Goal: Task Accomplishment & Management: Manage account settings

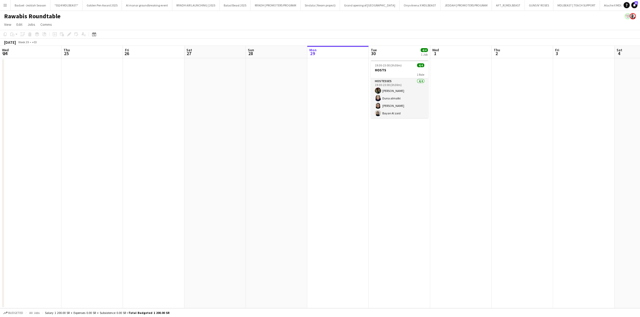
scroll to position [0, 130]
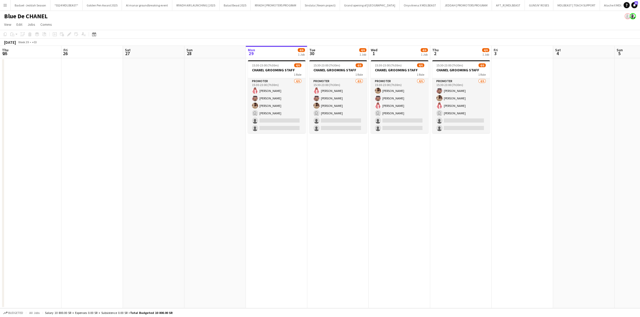
scroll to position [0, 123]
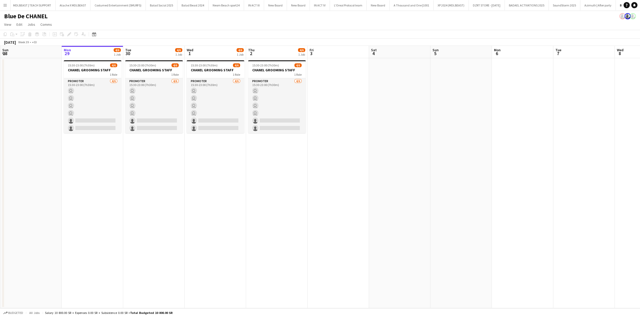
scroll to position [0, 551]
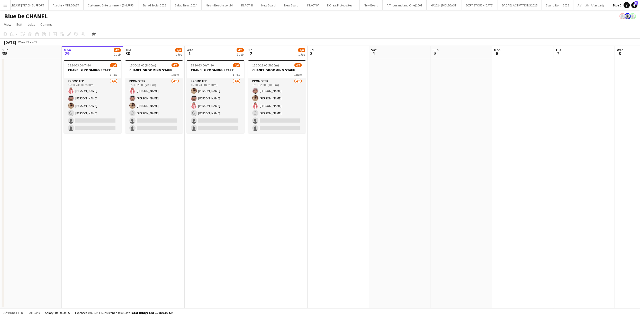
click at [4, 6] on app-icon "Menu" at bounding box center [5, 5] width 4 height 4
click at [73, 19] on link "Boards" at bounding box center [77, 18] width 51 height 10
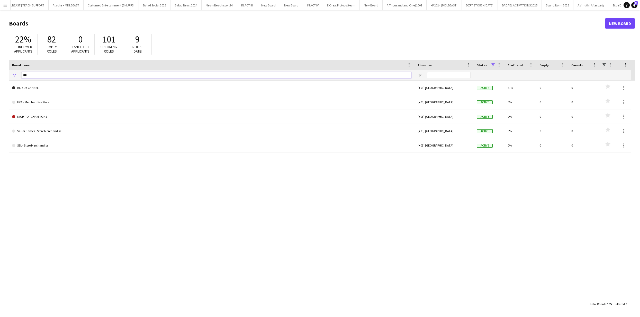
click at [77, 74] on input "***" at bounding box center [216, 75] width 390 height 6
type input "*****"
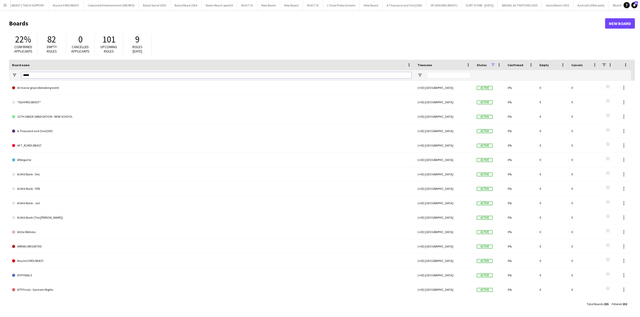
type input "*****"
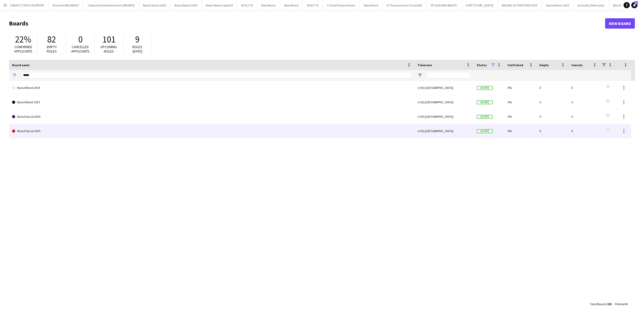
click at [41, 131] on link "Balad Social 2025" at bounding box center [211, 131] width 399 height 14
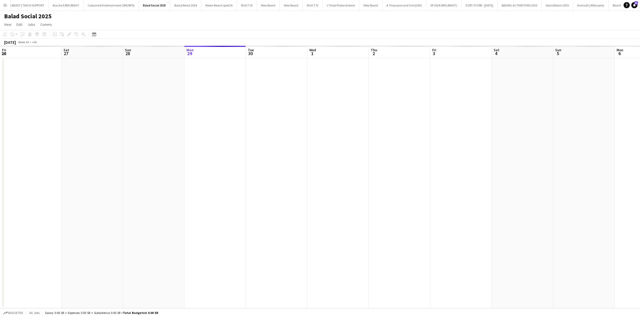
scroll to position [0, 123]
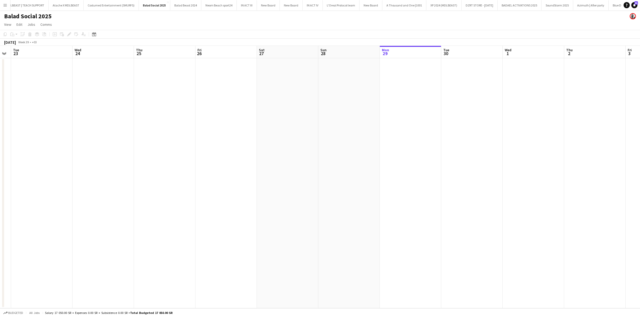
drag, startPoint x: 51, startPoint y: 105, endPoint x: 172, endPoint y: 114, distance: 121.7
click at [367, 112] on app-calendar-viewport "Sun 21 Mon 22 Tue 23 Wed 24 Thu 25 Fri 26 Sat 27 Sun 28 Mon 29 Tue 30 Wed 1 Thu…" at bounding box center [320, 177] width 640 height 262
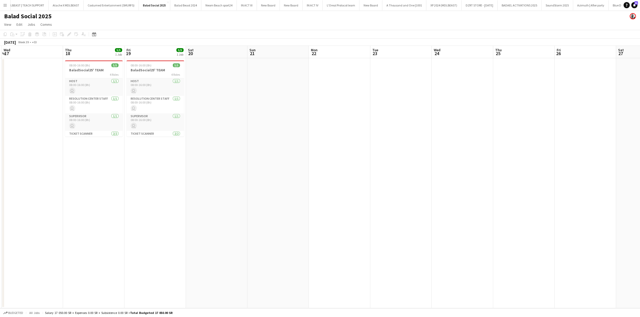
drag, startPoint x: 270, startPoint y: 96, endPoint x: 424, endPoint y: 99, distance: 154.3
click at [442, 98] on app-calendar-viewport "Mon 15 Tue 16 Wed 17 Thu 18 5/5 1 Job Fri 19 5/5 1 Job Sat 20 Sun 21 Mon 22 Tue…" at bounding box center [320, 177] width 640 height 262
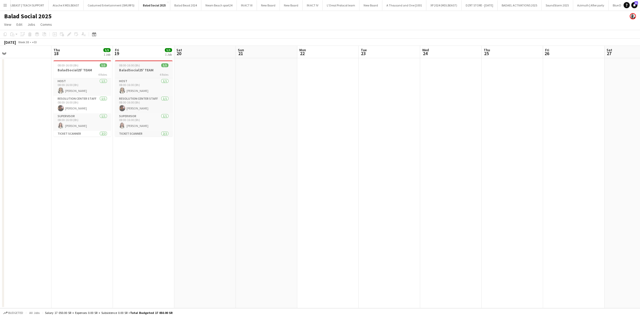
click at [138, 73] on div "4 Roles" at bounding box center [144, 74] width 58 height 4
click at [90, 70] on h3 "BaladSocial25' TEAM" at bounding box center [82, 70] width 58 height 5
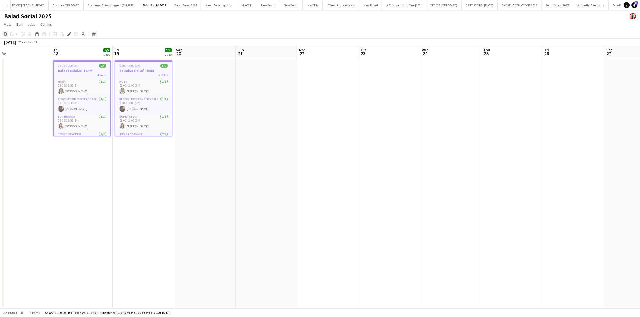
click at [2, 34] on div "Copy" at bounding box center [5, 34] width 6 height 6
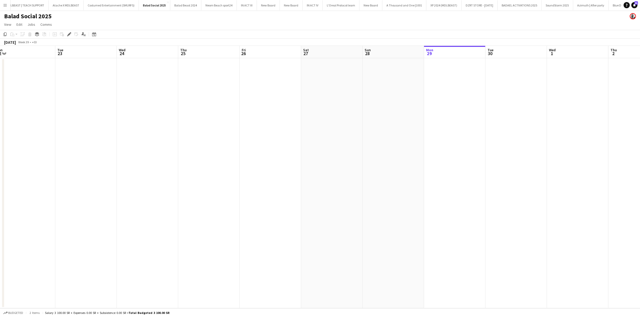
drag, startPoint x: 640, startPoint y: 133, endPoint x: 316, endPoint y: 129, distance: 323.6
click at [337, 132] on app-calendar-viewport "Fri 19 5/5 1 Job Sat 20 Sun 21 Mon 22 Tue 23 Wed 24 Thu 25 Fri 26 Sat 27 Sun 28…" at bounding box center [320, 177] width 640 height 262
click at [213, 103] on app-date-cell at bounding box center [208, 183] width 61 height 250
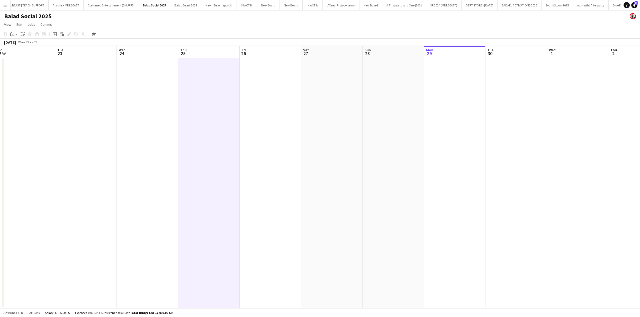
click at [261, 95] on app-date-cell at bounding box center [270, 183] width 61 height 250
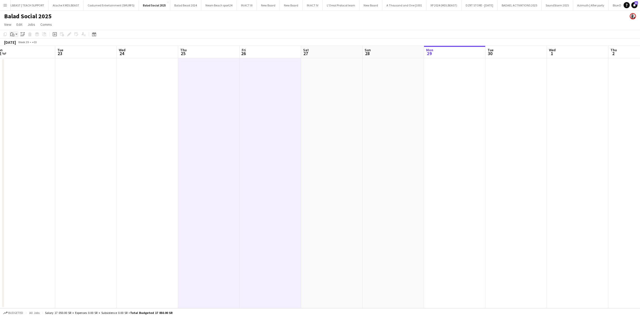
click at [17, 36] on app-action-btn "Paste" at bounding box center [13, 34] width 9 height 6
click at [25, 52] on link "Paste with crew Command Shift V" at bounding box center [34, 52] width 41 height 5
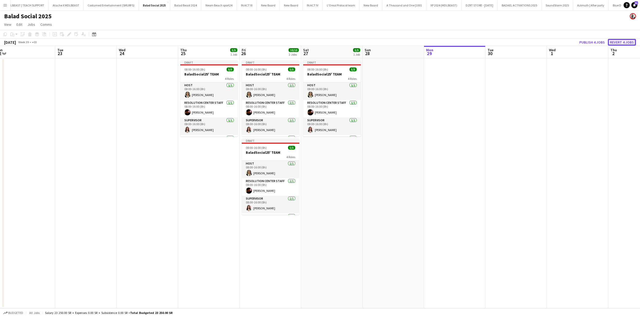
click at [622, 41] on button "Revert 4 jobs" at bounding box center [622, 42] width 28 height 7
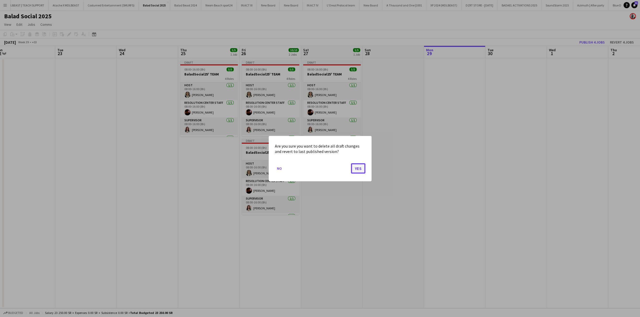
click at [359, 168] on button "Yes" at bounding box center [358, 168] width 14 height 10
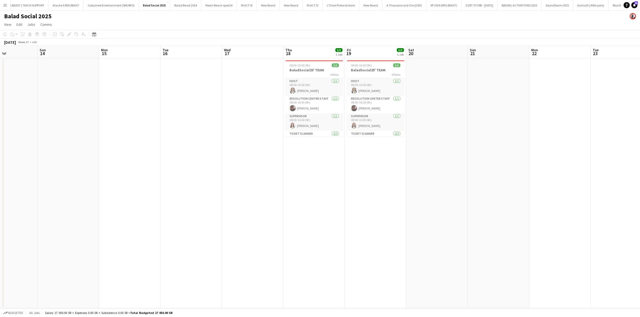
drag, startPoint x: 10, startPoint y: 134, endPoint x: 545, endPoint y: 151, distance: 534.8
click at [546, 150] on app-calendar-viewport "Thu 11 5/5 1 Job Fri 12 5/5 1 Job Sat 13 Sun 14 Mon 15 Tue 16 Wed 17 Thu 18 5/5…" at bounding box center [320, 177] width 640 height 262
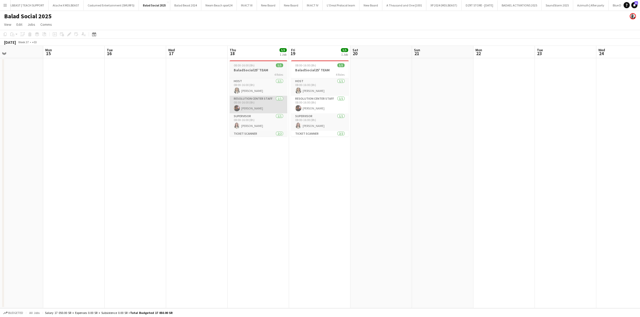
drag, startPoint x: 305, startPoint y: 163, endPoint x: 238, endPoint y: 109, distance: 86.1
click at [246, 156] on app-calendar-viewport "Thu 11 5/5 1 Job Fri 12 5/5 1 Job Sat 13 Sun 14 Mon 15 Tue 16 Wed 17 Thu 18 5/5…" at bounding box center [320, 177] width 640 height 262
click at [249, 74] on div "4 Roles" at bounding box center [256, 74] width 58 height 4
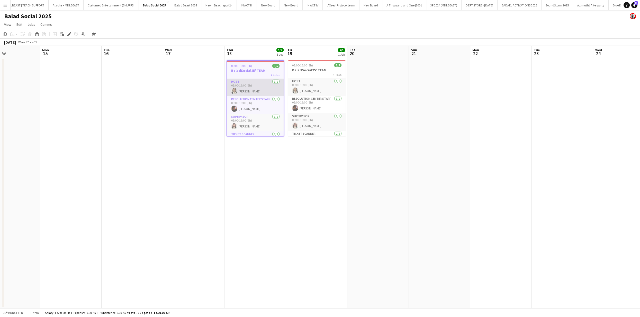
drag, startPoint x: 6, startPoint y: 34, endPoint x: 232, endPoint y: 82, distance: 230.8
click at [6, 34] on icon "Copy" at bounding box center [5, 34] width 4 height 4
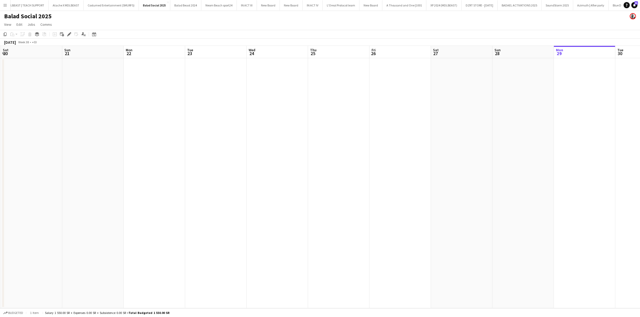
scroll to position [0, 189]
drag, startPoint x: 598, startPoint y: 134, endPoint x: 185, endPoint y: 145, distance: 413.5
click at [185, 145] on app-calendar-viewport "Thu 18 5/5 1 Job Fri 19 5/5 1 Job Sat 20 Sun 21 Mon 22 Tue 23 Wed 24 Thu 25 Fri…" at bounding box center [320, 177] width 640 height 262
click at [257, 110] on app-date-cell at bounding box center [272, 183] width 61 height 250
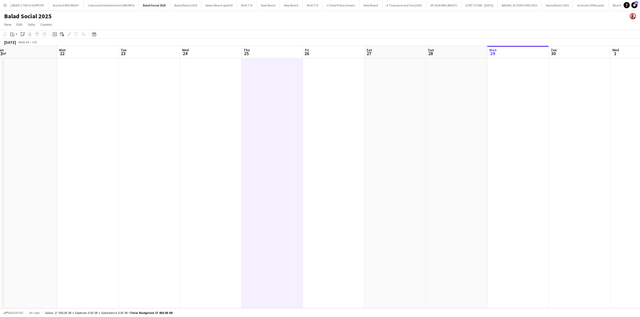
drag, startPoint x: 11, startPoint y: 35, endPoint x: 17, endPoint y: 39, distance: 6.9
click at [11, 35] on icon "Paste" at bounding box center [12, 34] width 4 height 4
click at [33, 52] on link "Paste with crew Command Shift V" at bounding box center [34, 52] width 41 height 5
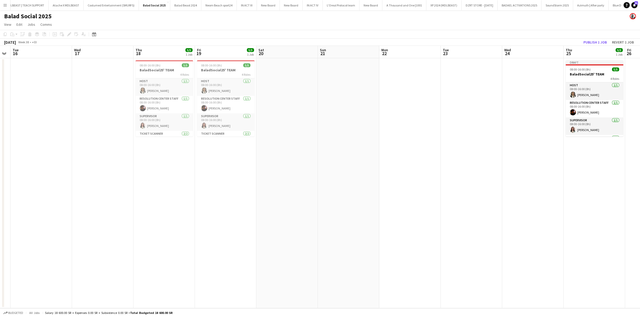
scroll to position [0, 157]
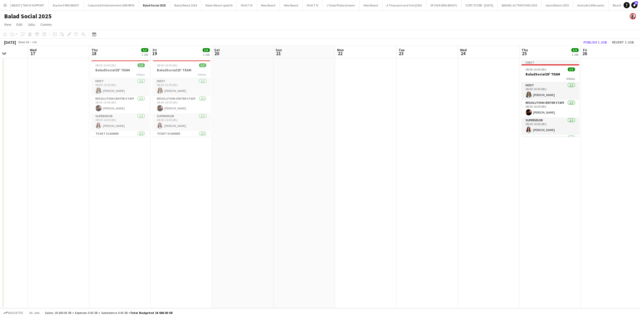
drag, startPoint x: 111, startPoint y: 96, endPoint x: 406, endPoint y: 104, distance: 295.2
click at [420, 105] on app-calendar-viewport "Sun 14 Mon 15 Tue 16 Wed 17 Thu 18 5/5 1 Job Fri 19 5/5 1 Job Sat 20 Sun 21 Mon…" at bounding box center [320, 177] width 640 height 262
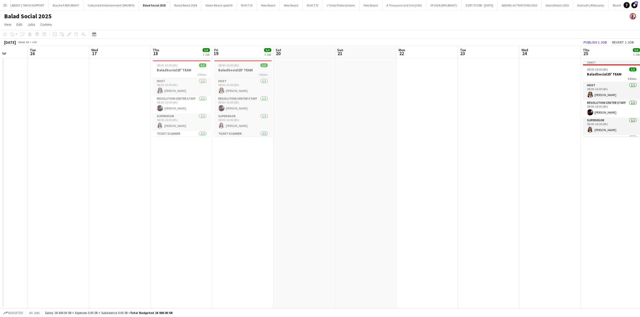
click at [240, 67] on div "08:00-16:00 (8h) 5/5" at bounding box center [243, 65] width 58 height 4
click at [5, 34] on icon "Copy" at bounding box center [5, 34] width 4 height 4
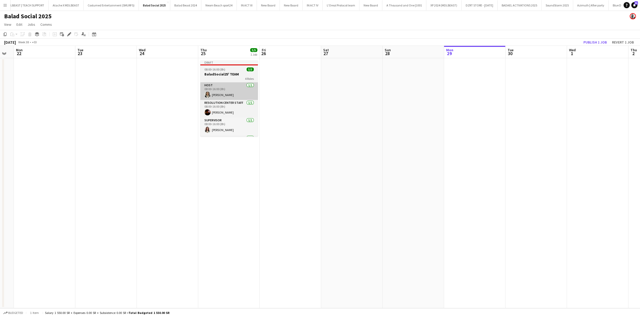
drag, startPoint x: 420, startPoint y: 97, endPoint x: 234, endPoint y: 82, distance: 186.3
click at [103, 94] on app-calendar-viewport "Fri 19 5/5 1 Job Sat 20 Sun 21 Mon 22 Tue 23 Wed 24 Thu 25 5/5 1 Job Fri 26 Sat…" at bounding box center [320, 177] width 640 height 262
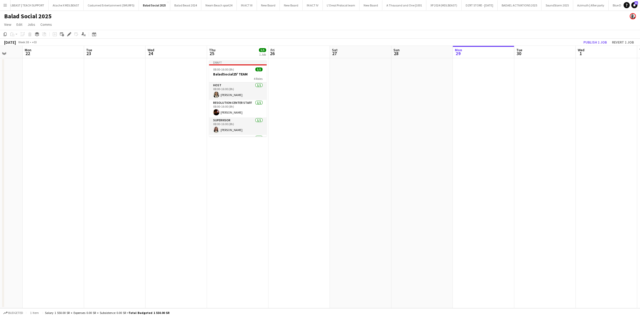
click at [307, 82] on app-date-cell at bounding box center [299, 183] width 61 height 250
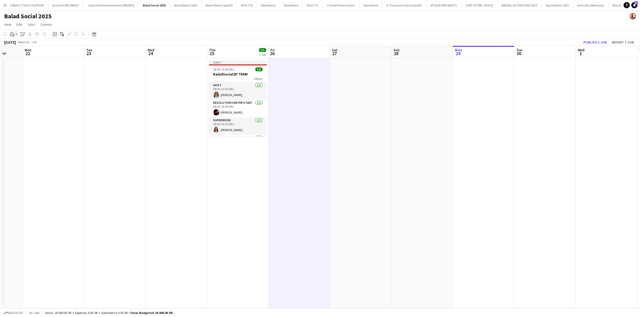
click at [13, 37] on div "Paste" at bounding box center [12, 34] width 6 height 6
click at [17, 51] on link "Paste with crew Command Shift V" at bounding box center [34, 52] width 41 height 5
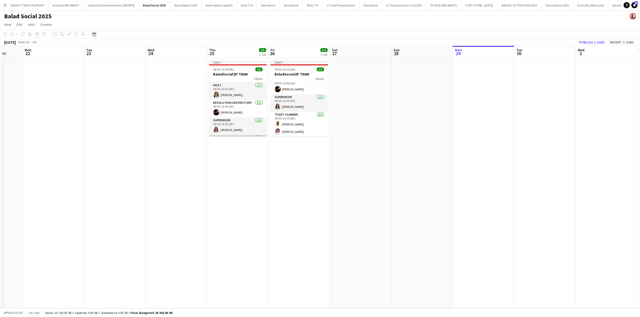
scroll to position [23, 0]
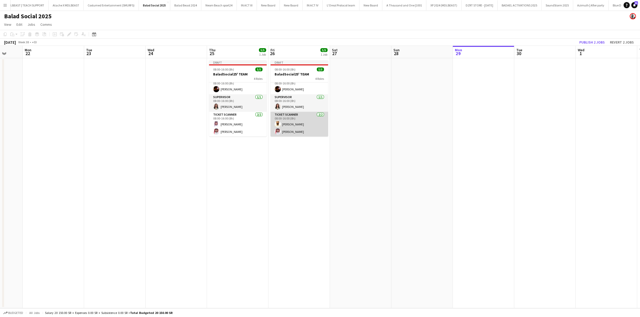
click at [303, 121] on app-card-role "Ticket Scanner [DATE] 08:00-16:00 (8h) [PERSON_NAME] [PERSON_NAME]" at bounding box center [300, 124] width 58 height 25
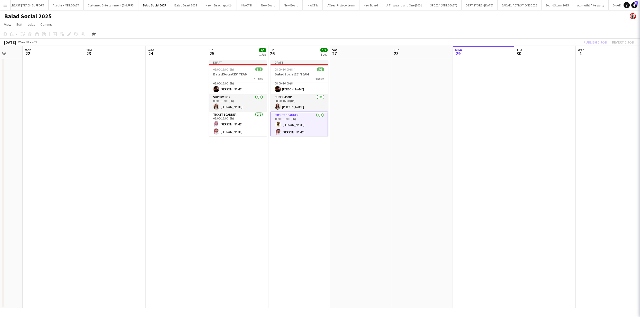
scroll to position [0, 162]
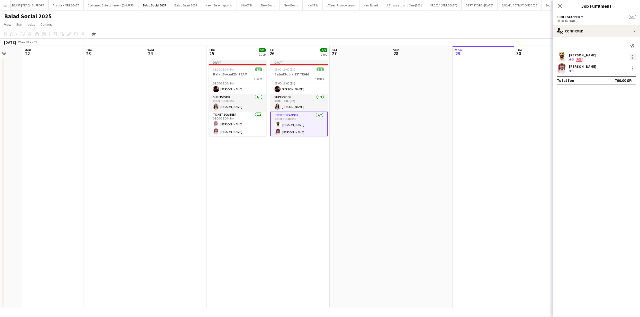
click at [631, 57] on div at bounding box center [633, 57] width 6 height 6
click at [616, 71] on button "Edit fee" at bounding box center [616, 66] width 40 height 12
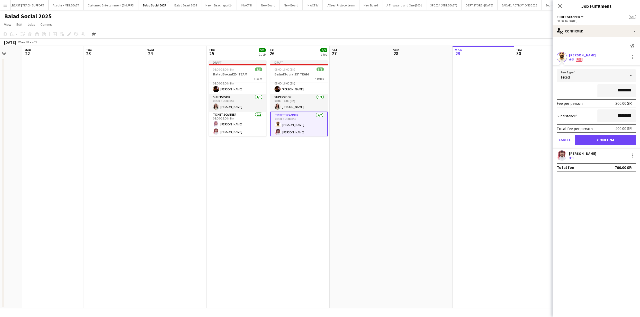
click at [618, 115] on input "*********" at bounding box center [617, 115] width 39 height 13
type input "*****"
click at [603, 138] on button "Confirm" at bounding box center [605, 140] width 61 height 10
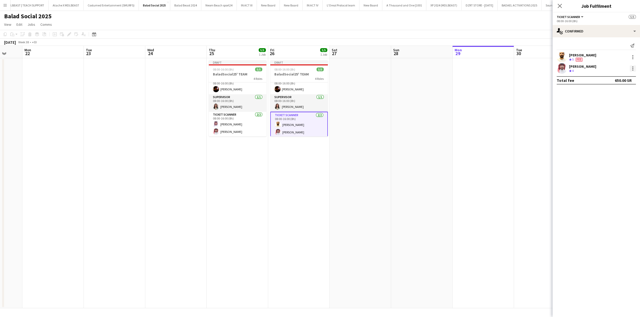
click at [631, 67] on div at bounding box center [633, 68] width 6 height 6
click at [615, 78] on span "Edit fee" at bounding box center [616, 77] width 32 height 5
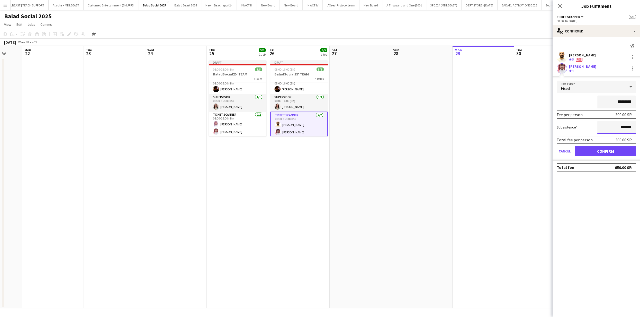
click at [623, 125] on input "*******" at bounding box center [617, 127] width 39 height 13
drag, startPoint x: 623, startPoint y: 125, endPoint x: 625, endPoint y: 127, distance: 2.9
click at [623, 125] on input "*******" at bounding box center [617, 127] width 39 height 13
type input "*****"
click at [602, 150] on button "Confirm" at bounding box center [605, 151] width 61 height 10
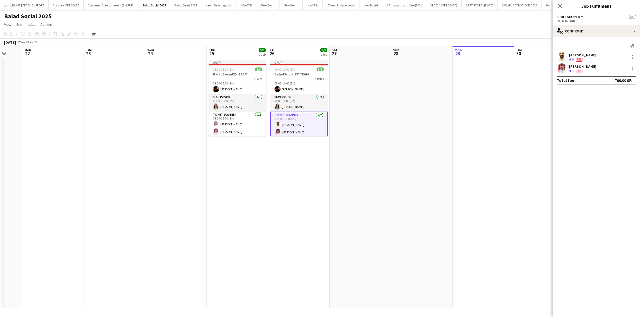
click at [520, 120] on app-date-cell at bounding box center [544, 183] width 61 height 250
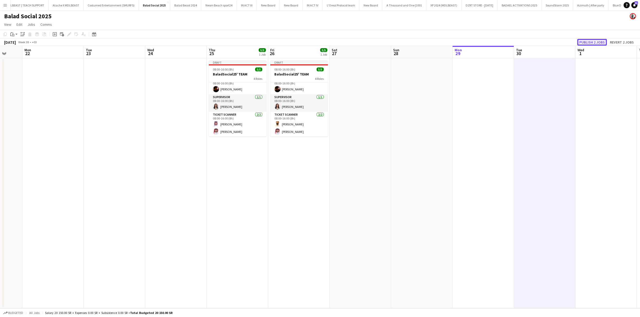
click at [585, 43] on button "Publish 2 jobs" at bounding box center [592, 42] width 30 height 7
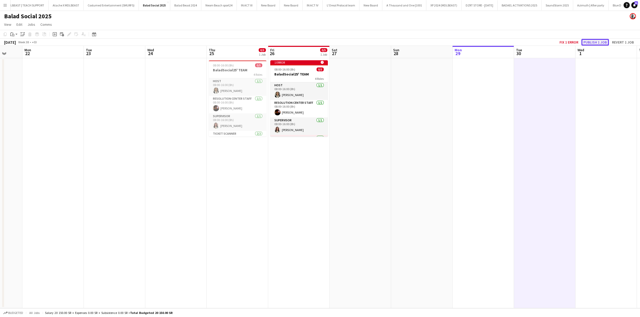
click at [586, 43] on button "Publish 1 job" at bounding box center [596, 42] width 28 height 7
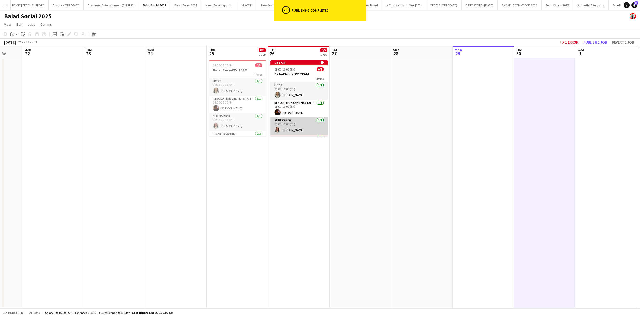
scroll to position [23, 0]
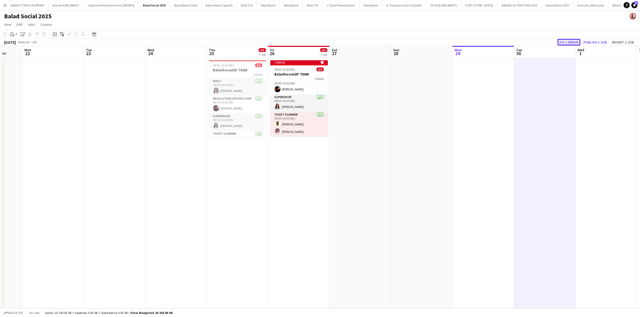
click at [567, 42] on button "Fix 1 error" at bounding box center [569, 42] width 23 height 7
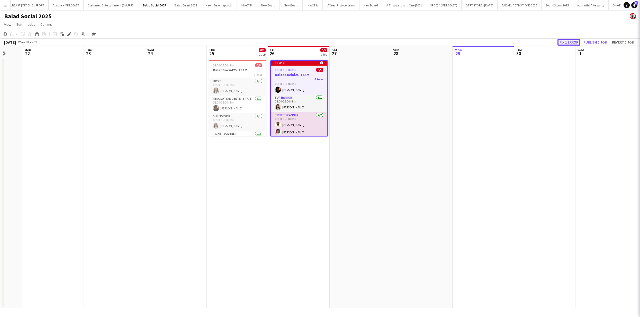
scroll to position [0, 177]
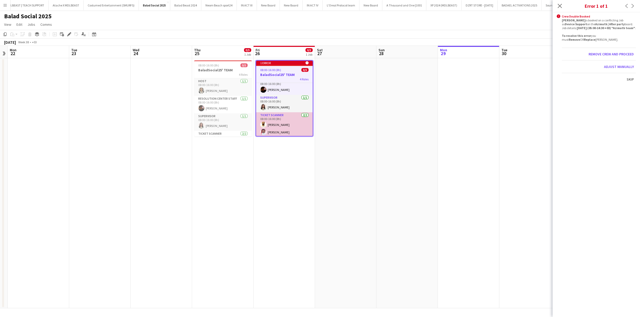
click at [288, 126] on app-card-role "Ticket Scanner [DATE] 08:00-16:00 (8h) [PERSON_NAME] [PERSON_NAME]" at bounding box center [284, 124] width 57 height 25
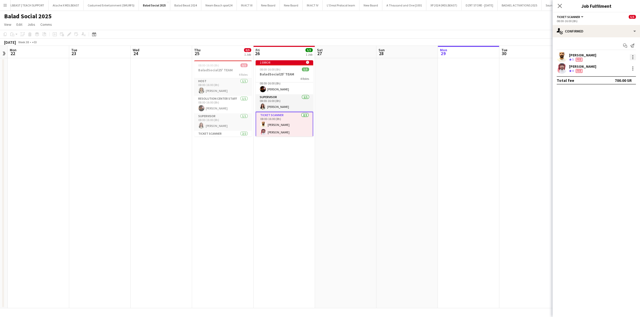
click at [635, 56] on div at bounding box center [633, 57] width 6 height 6
click at [572, 27] on div at bounding box center [320, 158] width 640 height 317
click at [571, 32] on div "single-neutral-actions-check-2 Confirmed" at bounding box center [596, 31] width 87 height 12
click at [609, 155] on mat-expansion-panel "check Confirmed Start chat Send notification [PERSON_NAME] Crew rating 5 Fee [P…" at bounding box center [596, 176] width 87 height 279
click at [572, 14] on app-options-switcher "Ticket Scanner All roles Ticket Scanner [DATE] 08:00-16:00 (8h)" at bounding box center [596, 18] width 87 height 13
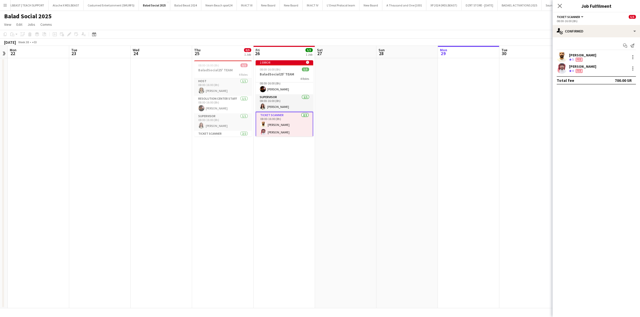
click at [572, 16] on span "Ticket Scanner" at bounding box center [568, 17] width 23 height 4
click at [569, 33] on li "Ticket Scanner" at bounding box center [574, 34] width 26 height 5
click at [295, 77] on div "4 Roles" at bounding box center [285, 78] width 58 height 4
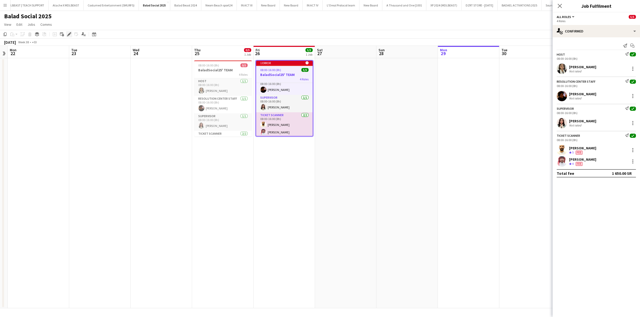
click at [69, 37] on div "Edit" at bounding box center [69, 34] width 6 height 6
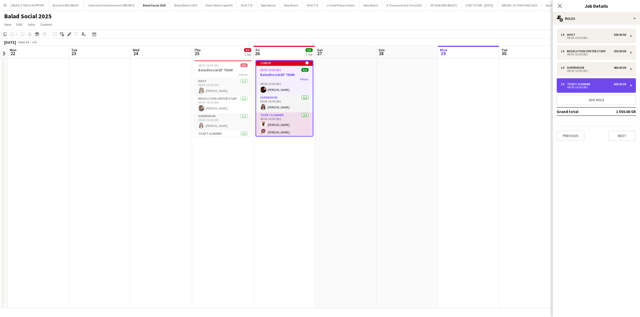
click at [588, 84] on div "Ticket Scanner" at bounding box center [579, 84] width 25 height 4
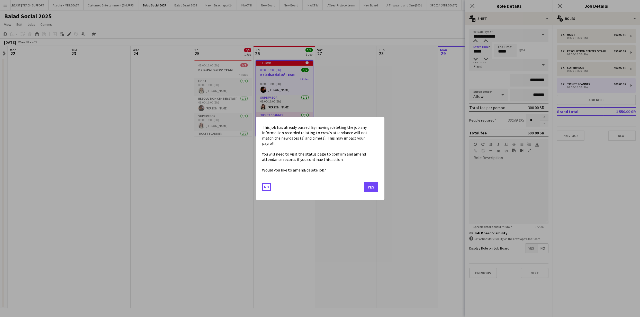
click at [479, 51] on body "Menu Boards Boards Boards All jobs Status Workforce Workforce My Workforce Recr…" at bounding box center [320, 158] width 640 height 317
click at [377, 184] on button "Yes" at bounding box center [371, 187] width 14 height 10
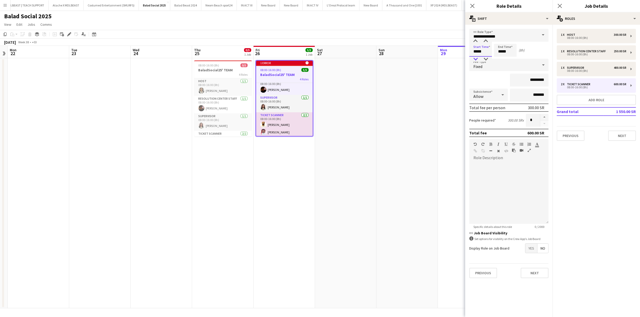
click at [479, 61] on div at bounding box center [475, 59] width 10 height 5
click at [475, 60] on div at bounding box center [475, 59] width 10 height 5
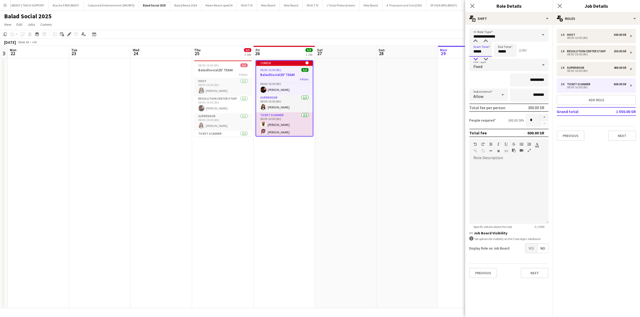
type input "*****"
drag, startPoint x: 475, startPoint y: 60, endPoint x: 482, endPoint y: 57, distance: 7.8
click at [475, 60] on div at bounding box center [475, 59] width 10 height 5
click at [498, 51] on input "*****" at bounding box center [505, 50] width 23 height 13
click at [500, 41] on div at bounding box center [500, 41] width 10 height 5
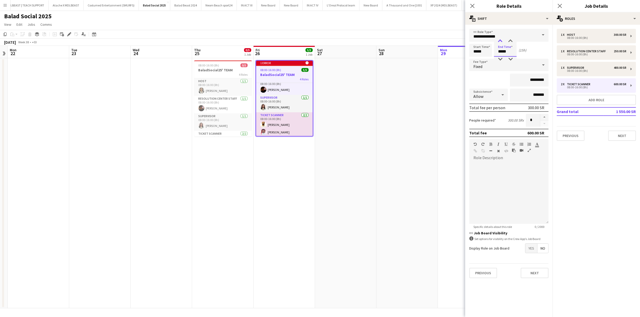
click at [500, 41] on div at bounding box center [500, 41] width 10 height 5
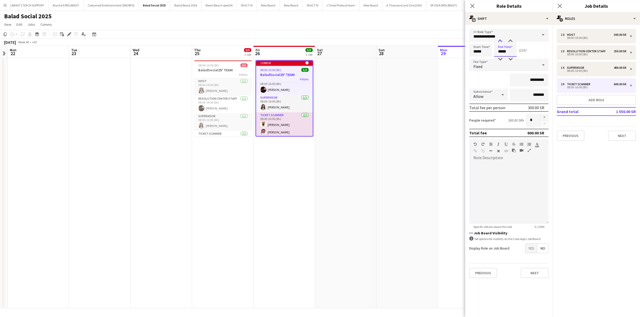
click at [500, 41] on div at bounding box center [500, 41] width 10 height 5
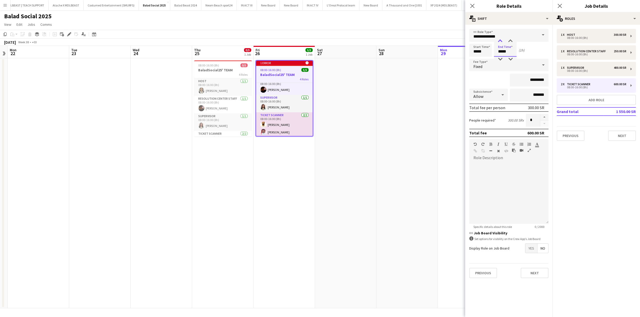
click at [500, 41] on div at bounding box center [500, 41] width 10 height 5
click at [509, 40] on div at bounding box center [510, 41] width 10 height 5
click at [513, 58] on div at bounding box center [510, 59] width 10 height 5
type input "*****"
click at [499, 59] on div at bounding box center [500, 59] width 10 height 5
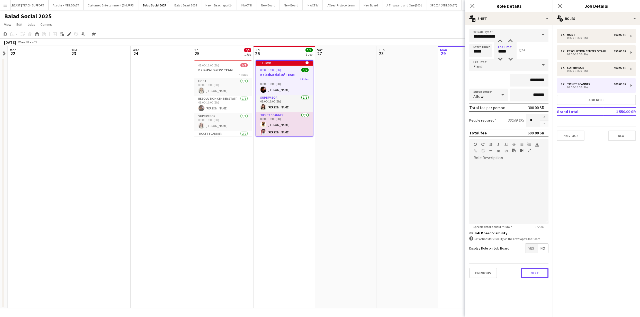
drag, startPoint x: 537, startPoint y: 268, endPoint x: 405, endPoint y: 183, distance: 156.6
click at [537, 269] on button "Next" at bounding box center [535, 273] width 28 height 10
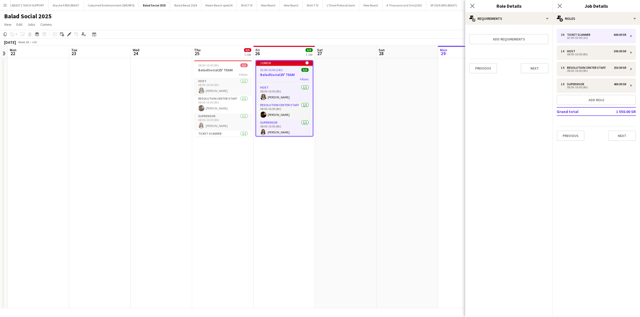
scroll to position [24, 0]
click at [405, 182] on app-date-cell at bounding box center [407, 183] width 61 height 250
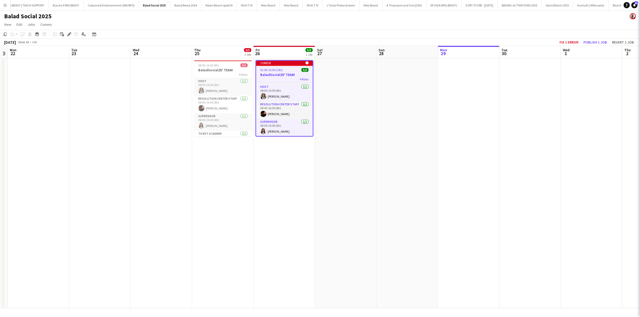
scroll to position [23, 0]
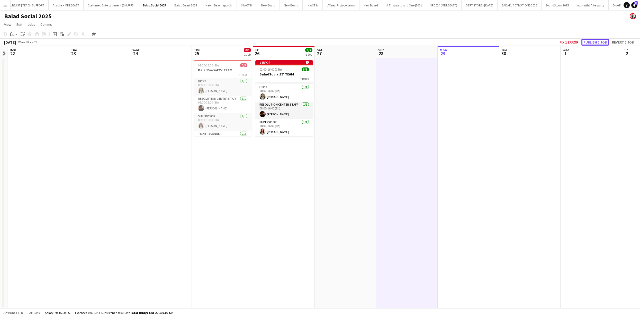
click at [604, 44] on button "Publish 1 job" at bounding box center [596, 42] width 28 height 7
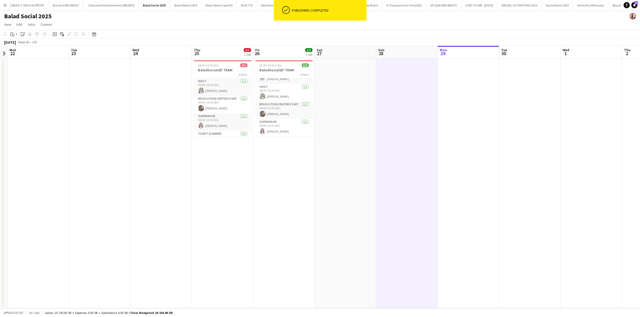
scroll to position [19, 0]
click at [465, 126] on app-date-cell at bounding box center [468, 183] width 61 height 250
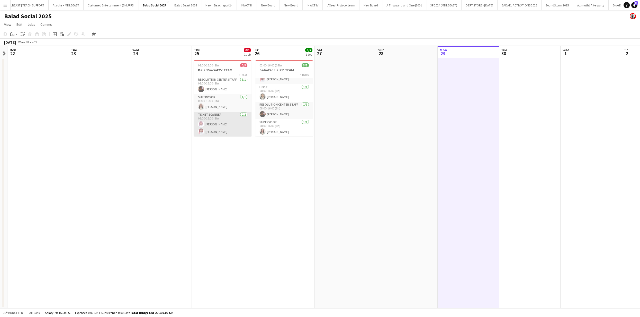
scroll to position [12, 0]
click at [221, 123] on app-card-role "Ticket Scanner [DATE] 08:00-16:00 (8h) [PERSON_NAME] [PERSON_NAME]" at bounding box center [223, 131] width 58 height 25
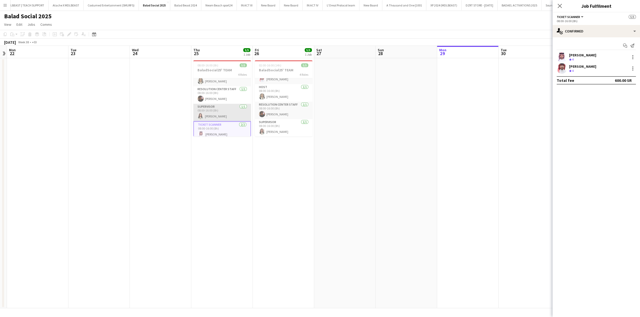
click at [227, 107] on app-card-role "Supervisor [DATE] 08:00-16:00 (8h) [PERSON_NAME]" at bounding box center [222, 112] width 58 height 17
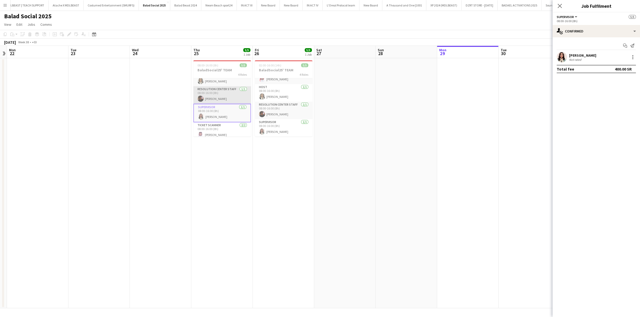
scroll to position [9, 0]
click at [227, 95] on app-card-role "Resolution Center Staff [DATE] 08:00-16:00 (8h) [PERSON_NAME]" at bounding box center [222, 95] width 58 height 17
click at [256, 182] on app-date-cell "02:00-16:00 (14h) 5/5 BaladSocial25' TEAM 4 Roles Ticket Scanner [DATE] 02:00-0…" at bounding box center [283, 183] width 61 height 250
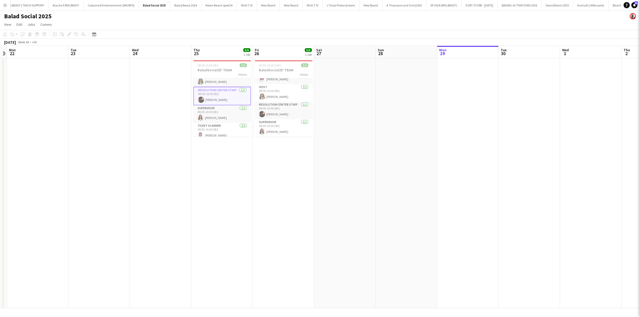
scroll to position [0, 178]
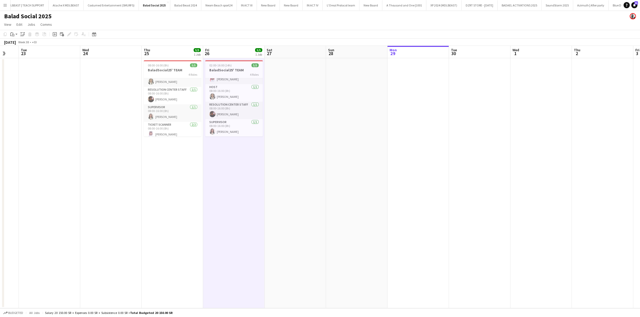
drag, startPoint x: 299, startPoint y: 170, endPoint x: 290, endPoint y: 156, distance: 16.0
click at [249, 168] on app-calendar-viewport "Fri 19 5/5 1 Job Sat 20 Sun 21 Mon 22 Tue 23 Wed 24 Thu 25 5/5 1 Job Fri 26 5/5…" at bounding box center [320, 177] width 640 height 262
click at [179, 97] on app-card-role "Resolution Center Staff [DATE] 08:00-16:00 (8h) [PERSON_NAME]" at bounding box center [173, 95] width 58 height 17
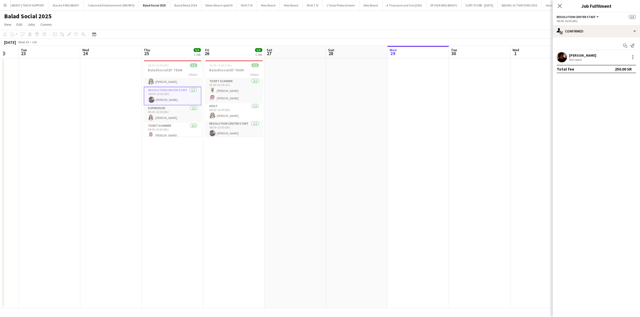
click at [179, 97] on app-card-role "Resolution Center Staff [DATE] 08:00-16:00 (8h) [PERSON_NAME]" at bounding box center [173, 96] width 58 height 19
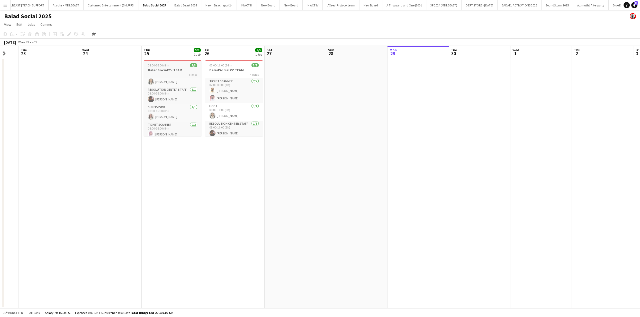
click at [168, 73] on div "4 Roles" at bounding box center [173, 74] width 58 height 4
drag, startPoint x: 70, startPoint y: 35, endPoint x: 91, endPoint y: 35, distance: 21.6
click at [70, 35] on icon "Edit" at bounding box center [69, 34] width 4 height 4
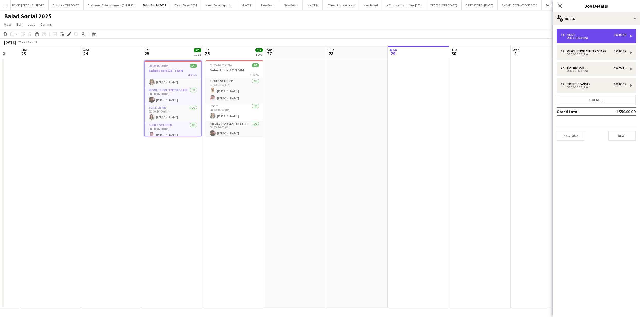
click at [611, 37] on div "08:00-16:00 (8h)" at bounding box center [594, 38] width 66 height 3
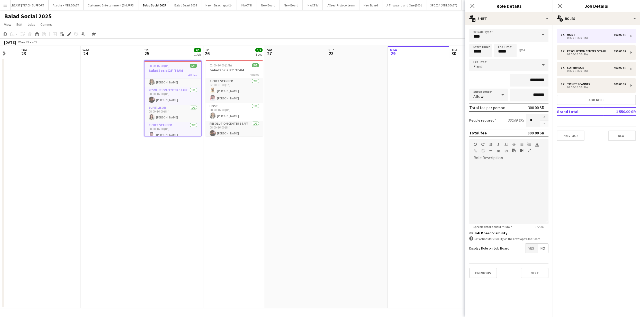
click at [353, 104] on app-date-cell at bounding box center [356, 183] width 61 height 250
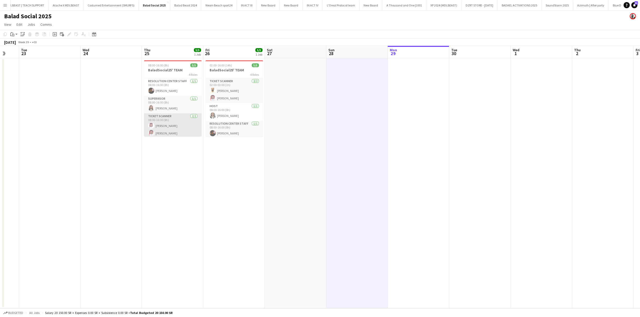
scroll to position [19, 0]
click at [163, 129] on app-card-role "Ticket Scanner [DATE] 08:00-16:00 (8h) [PERSON_NAME] [PERSON_NAME]" at bounding box center [173, 124] width 58 height 25
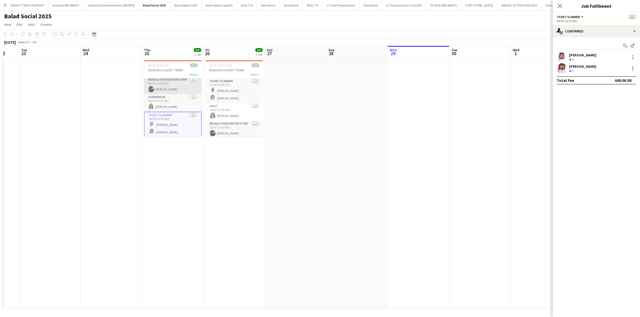
click at [158, 85] on app-card-role "Resolution Center Staff [DATE] 08:00-16:00 (8h) [PERSON_NAME]" at bounding box center [173, 85] width 58 height 17
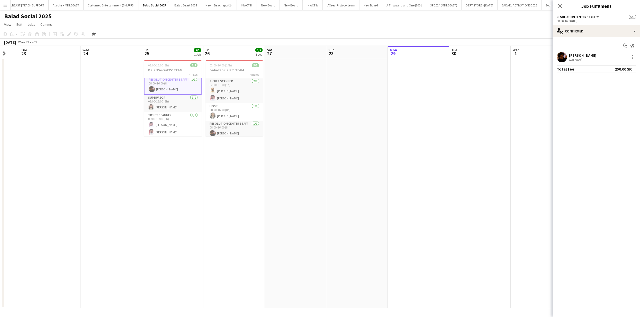
scroll to position [17, 0]
click at [180, 131] on app-card-role "Ticket Scanner [DATE] 08:00-16:00 (8h) [PERSON_NAME] [PERSON_NAME]" at bounding box center [173, 126] width 58 height 25
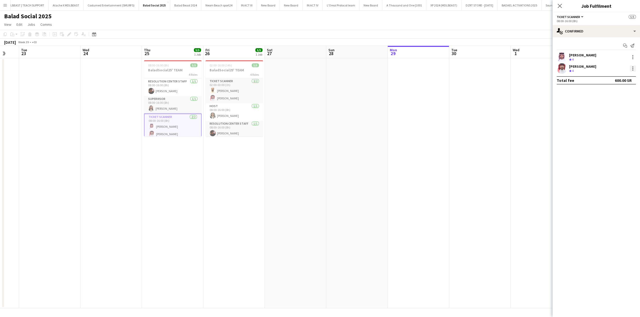
click at [632, 67] on div at bounding box center [633, 68] width 6 height 6
click at [608, 81] on button "Edit fee" at bounding box center [616, 78] width 40 height 12
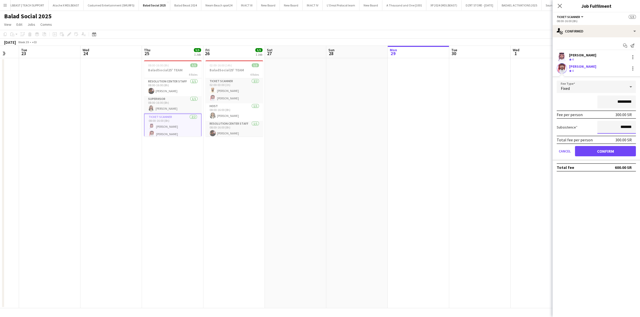
click at [620, 126] on input "*******" at bounding box center [617, 127] width 39 height 13
type input "*****"
click at [625, 154] on button "Confirm" at bounding box center [605, 151] width 61 height 10
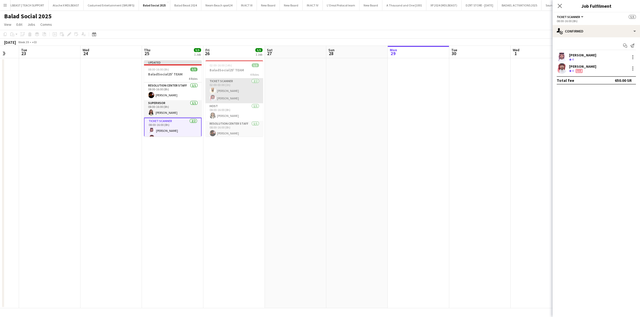
click at [228, 96] on app-card-role "Ticket Scanner [DATE] 02:00-03:00 (1h) [PERSON_NAME] [PERSON_NAME]" at bounding box center [235, 90] width 58 height 25
click at [633, 66] on div at bounding box center [633, 66] width 1 height 1
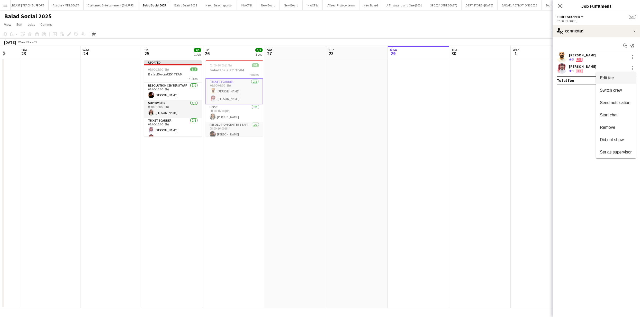
click at [612, 79] on span "Edit fee" at bounding box center [607, 77] width 14 height 4
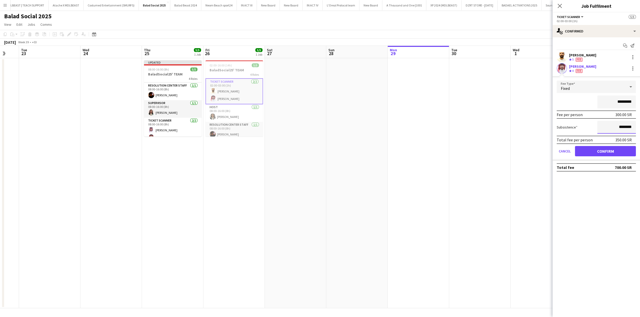
click at [619, 128] on input "********" at bounding box center [617, 127] width 39 height 13
type input "******"
click at [606, 153] on button "Confirm" at bounding box center [605, 151] width 61 height 10
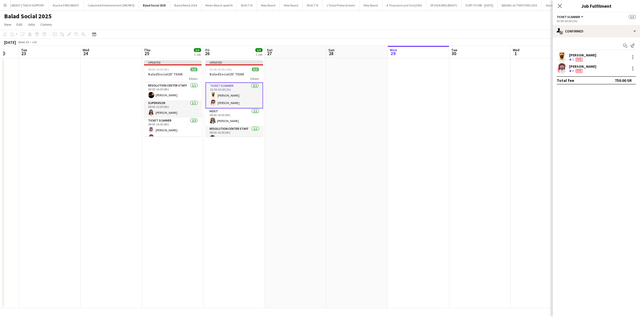
click at [403, 134] on app-date-cell at bounding box center [418, 183] width 61 height 250
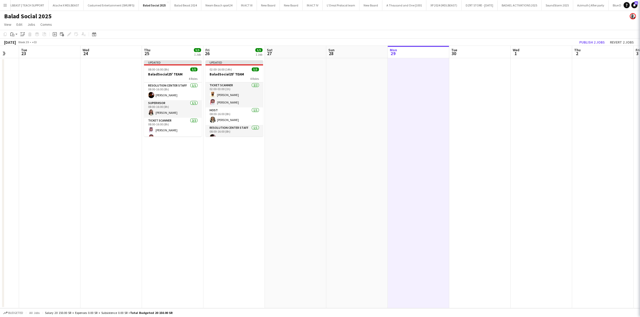
scroll to position [0, 227]
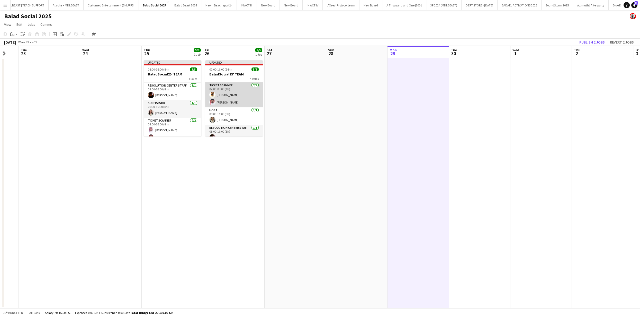
click at [231, 98] on app-card-role "Ticket Scanner [DATE] 02:00-03:00 (1h) [PERSON_NAME] [PERSON_NAME]" at bounding box center [234, 94] width 58 height 25
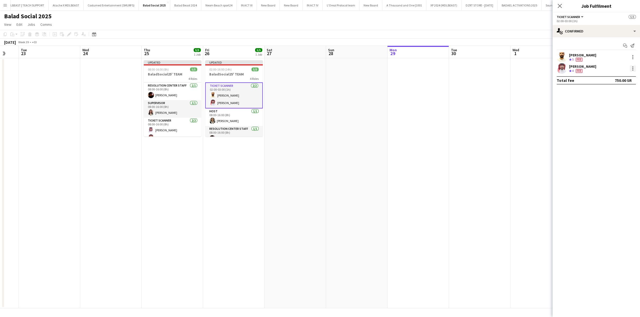
click at [634, 68] on div at bounding box center [633, 68] width 6 height 6
drag, startPoint x: 561, startPoint y: 93, endPoint x: 563, endPoint y: 91, distance: 3.3
click at [561, 93] on div at bounding box center [320, 158] width 640 height 317
click at [164, 131] on app-card-role "Ticket Scanner [DATE] 08:00-16:00 (8h) [PERSON_NAME] [PERSON_NAME]" at bounding box center [173, 124] width 58 height 25
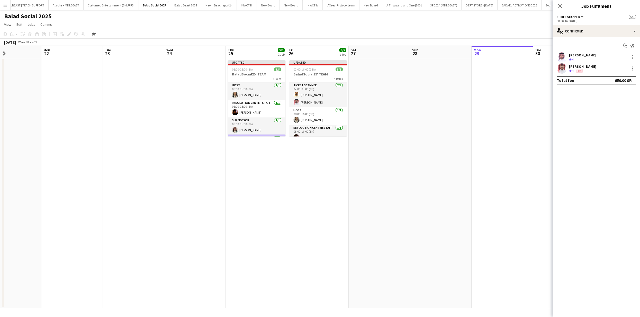
scroll to position [0, 139]
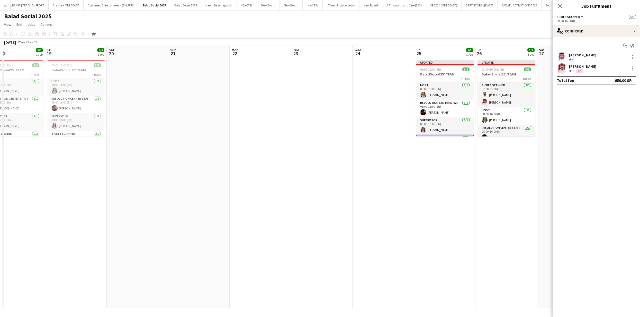
drag, startPoint x: 62, startPoint y: 133, endPoint x: 335, endPoint y: 144, distance: 272.9
click at [335, 144] on app-calendar-viewport "Tue 16 Wed 17 Thu 18 5/5 1 Job Fri 19 5/5 1 Job Sat 20 Sun 21 Mon 22 Tue 23 Wed…" at bounding box center [320, 177] width 640 height 262
click at [406, 172] on app-date-cell at bounding box center [383, 183] width 61 height 250
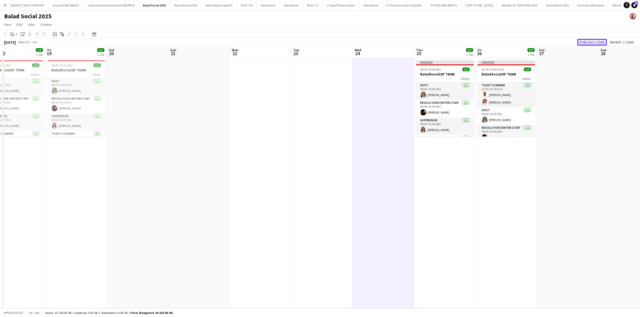
click at [584, 44] on button "Publish 2 jobs" at bounding box center [592, 42] width 30 height 7
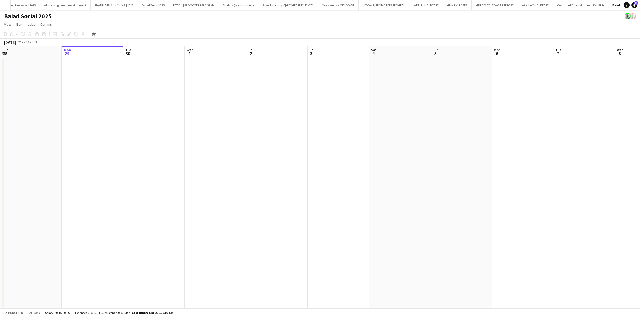
click at [6, 5] on app-icon "Menu" at bounding box center [5, 5] width 4 height 4
click at [82, 19] on link "Boards" at bounding box center [77, 18] width 51 height 10
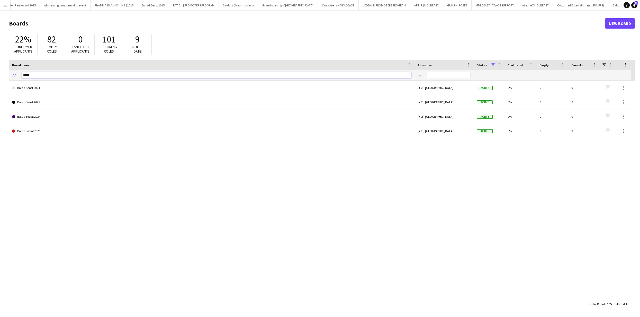
click at [41, 75] on input "*****" at bounding box center [216, 75] width 390 height 6
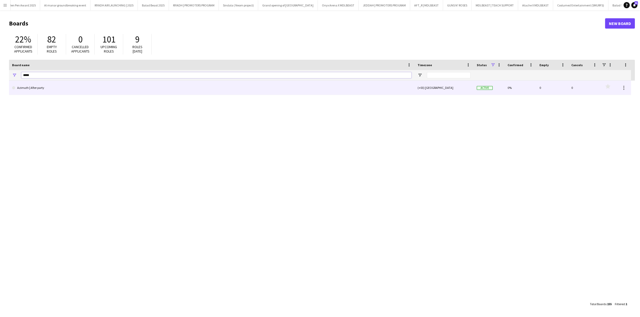
type input "*****"
click at [34, 90] on link "Azimuth | After party" at bounding box center [211, 88] width 399 height 14
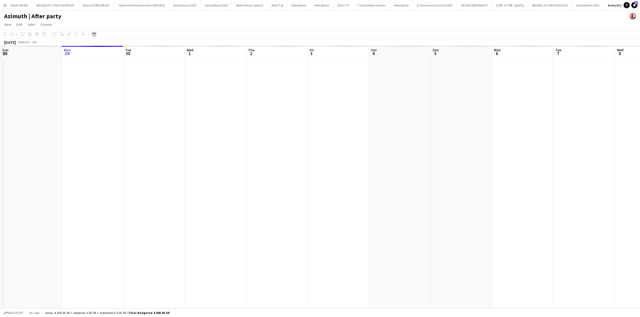
scroll to position [0, 523]
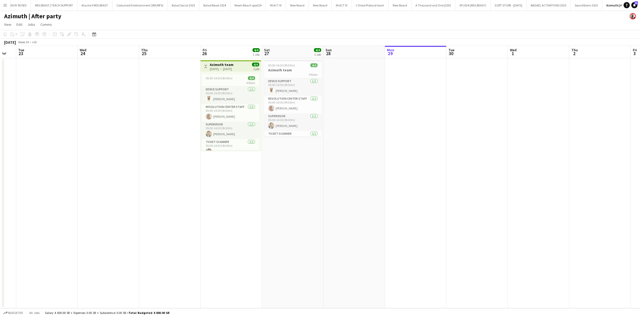
drag, startPoint x: 207, startPoint y: 138, endPoint x: 481, endPoint y: 141, distance: 273.4
click at [515, 140] on app-calendar-viewport "Sun 21 Mon 22 Tue 23 Wed 24 Thu 25 Fri 26 4/4 1 Job Sat 27 4/4 1 Job Sun 28 Mon…" at bounding box center [320, 177] width 640 height 262
click at [226, 70] on div "26-09-2025 → 26-09-2025" at bounding box center [222, 69] width 24 height 4
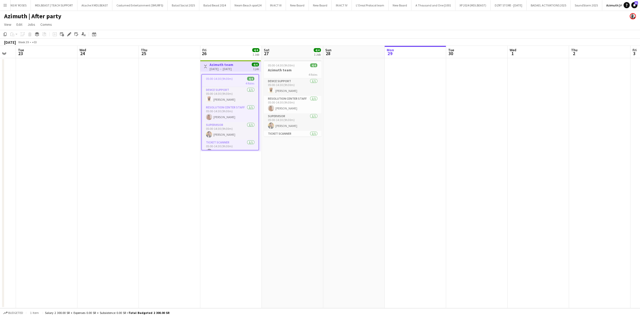
click at [218, 76] on app-job-card "05:00-14:30 (9h30m) 4/4 4 Roles Device Support 1/1 05:00-14:30 (9h30m) Abdulrah…" at bounding box center [230, 112] width 58 height 76
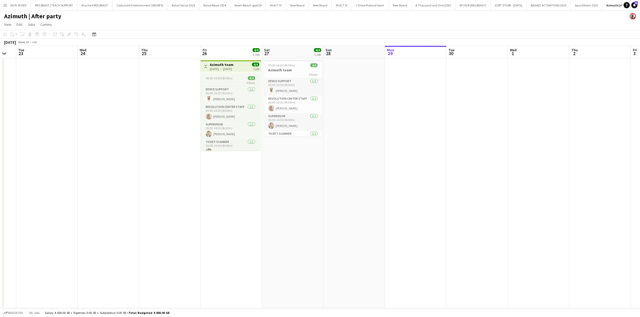
click at [218, 78] on span "05:00-14:30 (9h30m)" at bounding box center [219, 78] width 27 height 4
click at [71, 34] on icon "Edit" at bounding box center [69, 34] width 4 height 4
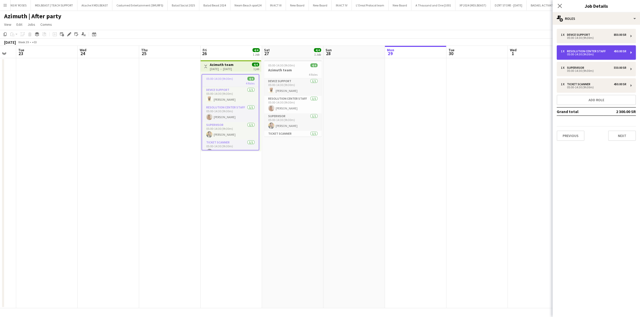
click at [600, 51] on div "Resolution Center Staff" at bounding box center [587, 51] width 41 height 4
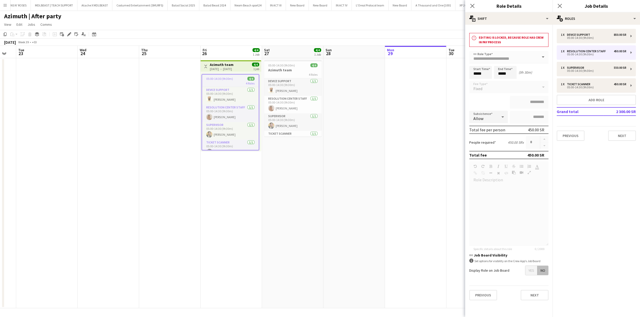
click at [431, 87] on app-date-cell at bounding box center [415, 183] width 61 height 250
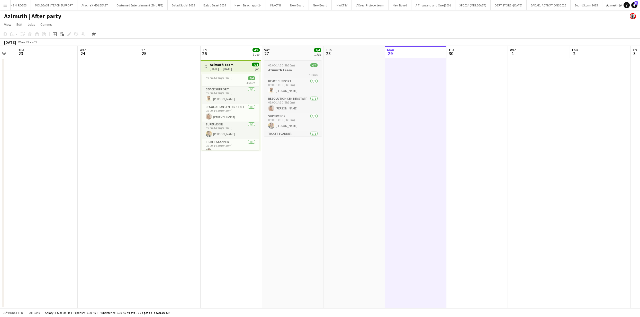
click at [283, 74] on div "4 Roles" at bounding box center [293, 74] width 58 height 4
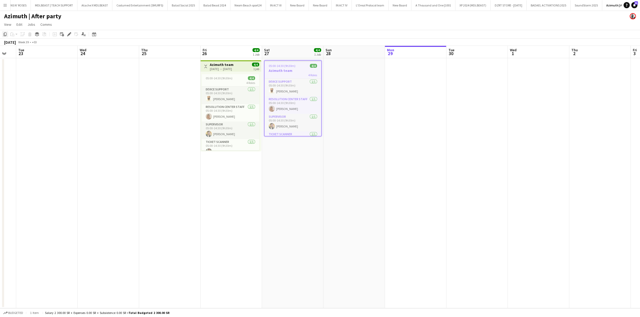
click at [4, 34] on icon at bounding box center [5, 34] width 3 height 4
click at [352, 80] on app-date-cell at bounding box center [354, 183] width 61 height 250
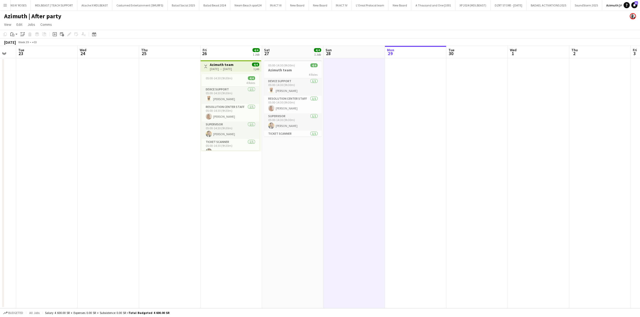
drag, startPoint x: 14, startPoint y: 37, endPoint x: 17, endPoint y: 41, distance: 5.5
click at [14, 37] on div "Paste" at bounding box center [12, 34] width 6 height 6
click at [22, 54] on link "Paste with crew Command Shift V" at bounding box center [34, 52] width 41 height 5
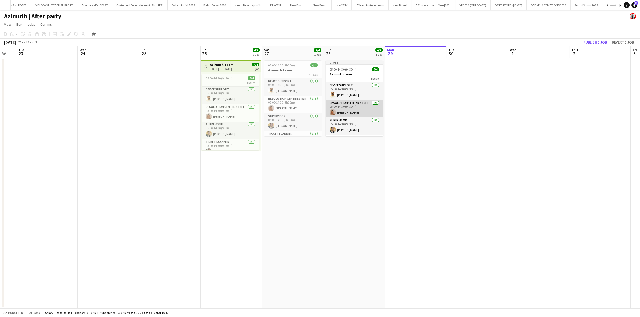
click at [351, 112] on app-card-role "Resolution Center Staff 1/1 05:00-14:30 (9h30m) aseel Shareef" at bounding box center [355, 108] width 58 height 17
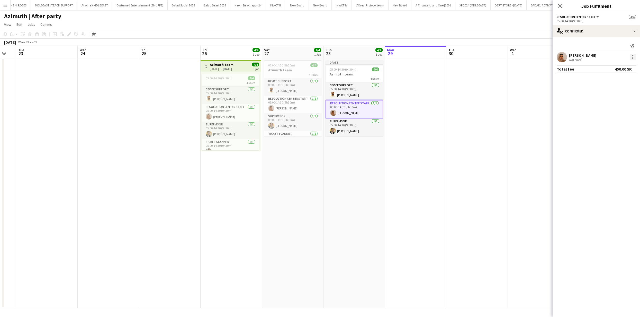
click at [636, 57] on div at bounding box center [633, 57] width 6 height 6
click at [609, 117] on span "Remove" at bounding box center [607, 115] width 15 height 4
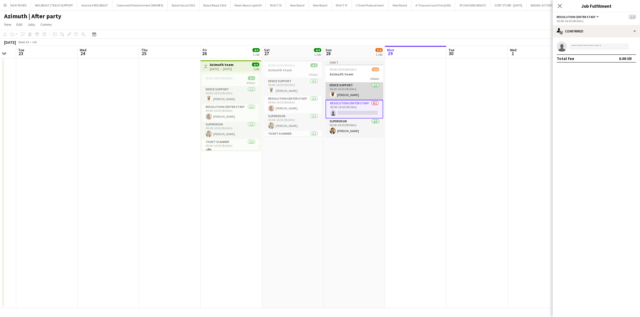
click at [355, 93] on app-card-role "Device Support 1/1 05:00-14:30 (9h30m) Abdulrahman Hameed" at bounding box center [355, 90] width 58 height 17
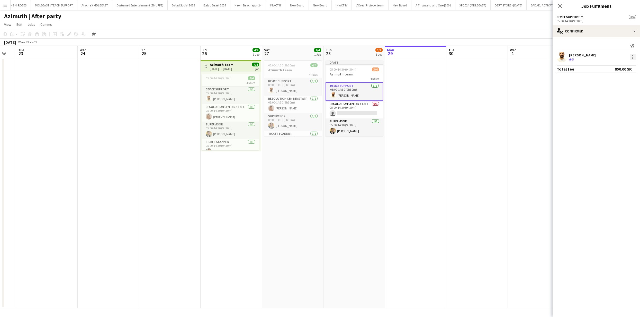
click at [633, 57] on div at bounding box center [633, 57] width 1 height 1
click at [620, 114] on span "Remove" at bounding box center [616, 115] width 32 height 5
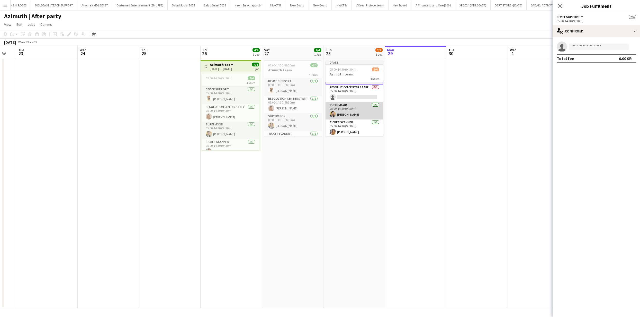
drag, startPoint x: 354, startPoint y: 111, endPoint x: 372, endPoint y: 111, distance: 17.5
click at [354, 111] on app-card-role "Supervisor 1/1 05:00-14:30 (9h30m) Emtinan Alharthi" at bounding box center [355, 110] width 58 height 17
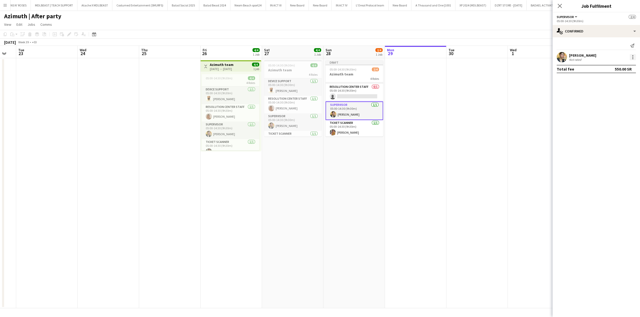
click at [634, 59] on div at bounding box center [633, 57] width 6 height 6
drag, startPoint x: 615, startPoint y: 116, endPoint x: 560, endPoint y: 113, distance: 54.9
click at [610, 115] on span "Remove" at bounding box center [607, 115] width 15 height 4
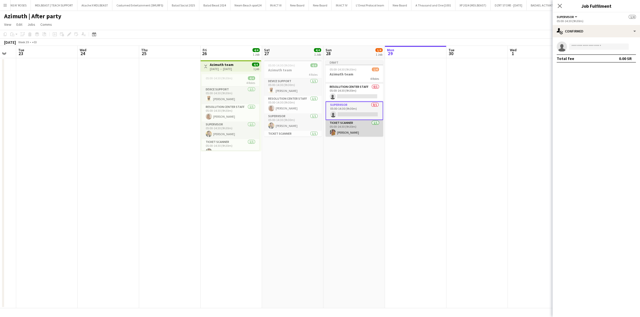
click at [336, 128] on app-card-role "Ticket Scanner 1/1 05:00-14:30 (9h30m) Ammar Al Suhaimi" at bounding box center [355, 128] width 58 height 17
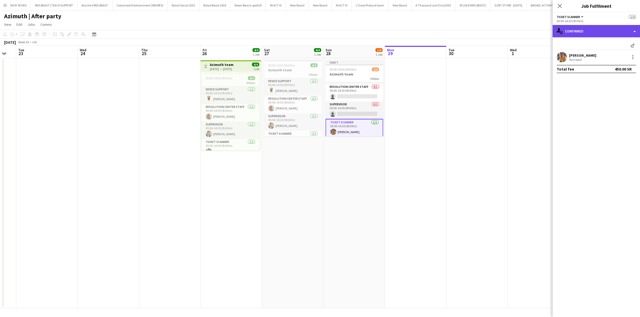
click at [578, 34] on div "single-neutral-actions-check-2 Confirmed" at bounding box center [596, 31] width 87 height 12
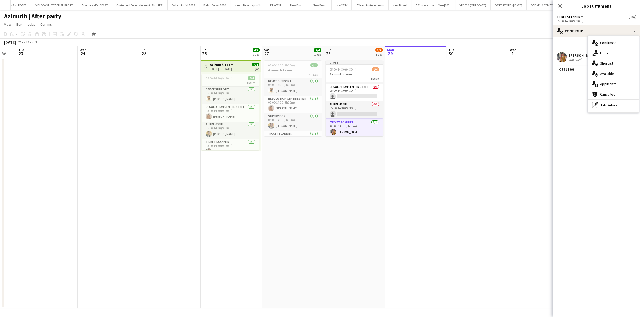
click at [577, 22] on div "05:00-14:30 (9h30m)" at bounding box center [596, 21] width 79 height 4
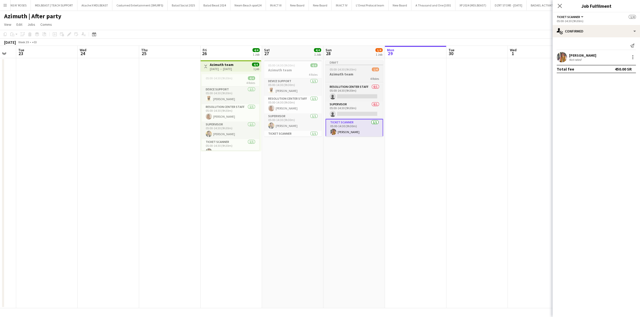
drag, startPoint x: 360, startPoint y: 70, endPoint x: 354, endPoint y: 71, distance: 5.2
click at [360, 70] on div "05:00-14:30 (9h30m) 1/4" at bounding box center [355, 69] width 58 height 4
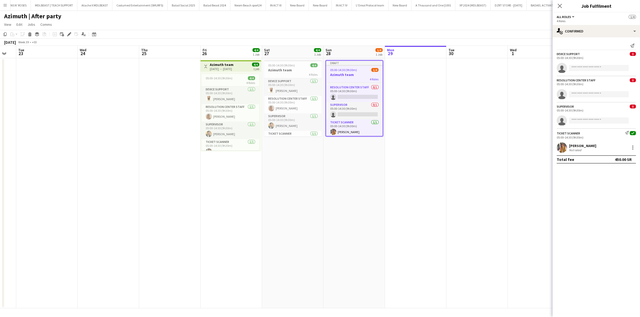
drag, startPoint x: 66, startPoint y: 34, endPoint x: 72, endPoint y: 34, distance: 6.7
click at [73, 34] on div "Add job Add linked Job Edit Edit linked Job Applicants" at bounding box center [66, 34] width 39 height 6
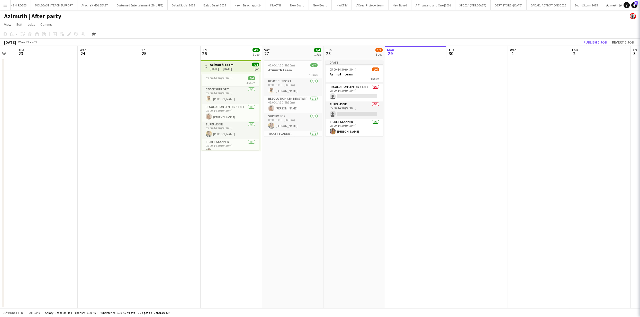
scroll to position [16, 0]
click at [69, 34] on div "Add job Add linked Job Edit Edit linked Job Applicants" at bounding box center [66, 34] width 39 height 6
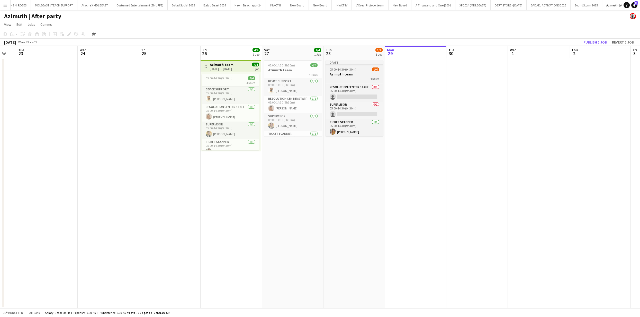
click at [344, 74] on h3 "Azimuth team" at bounding box center [355, 74] width 58 height 5
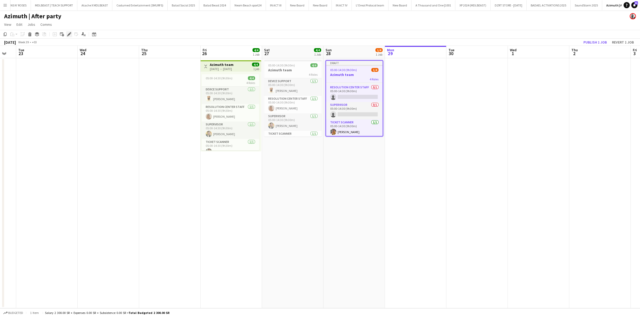
click at [70, 33] on icon "Edit" at bounding box center [69, 34] width 4 height 4
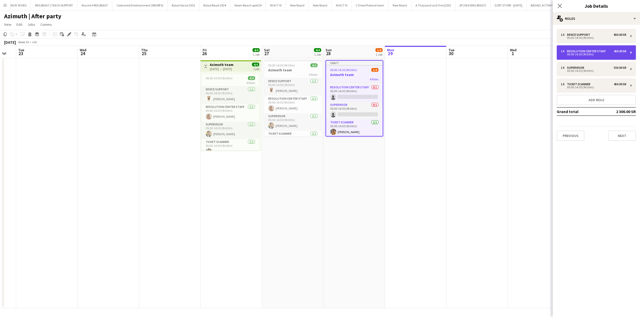
click at [588, 55] on div "05:00-14:30 (9h30m)" at bounding box center [594, 54] width 66 height 3
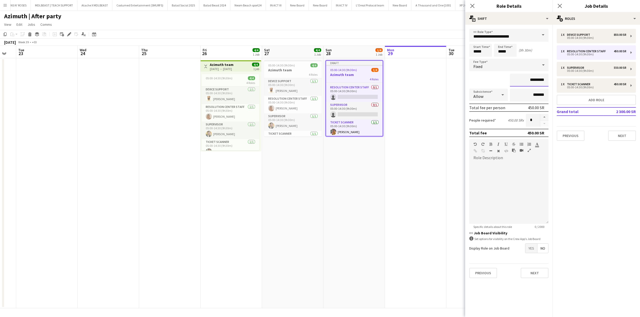
click at [532, 79] on input "*********" at bounding box center [529, 80] width 39 height 13
type input "******"
click at [453, 115] on app-date-cell at bounding box center [477, 183] width 61 height 250
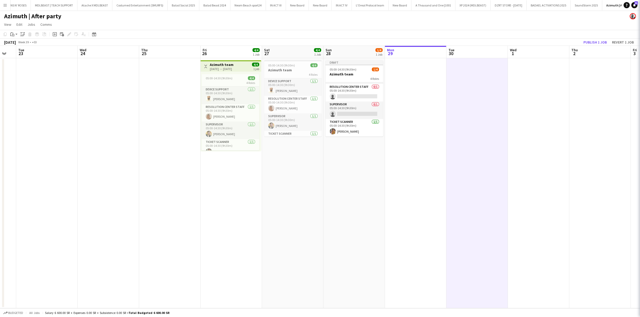
scroll to position [16, 0]
click at [599, 43] on button "Publish 1 job" at bounding box center [596, 42] width 28 height 7
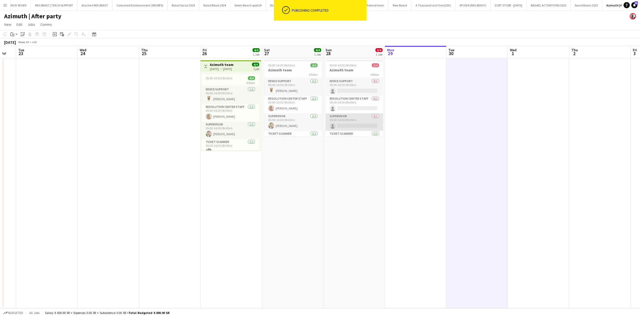
scroll to position [12, 0]
click at [349, 132] on app-card-role "Ticket Scanner 1/1 05:00-14:30 (9h30m) Ammar Al Suhaimi" at bounding box center [355, 127] width 58 height 17
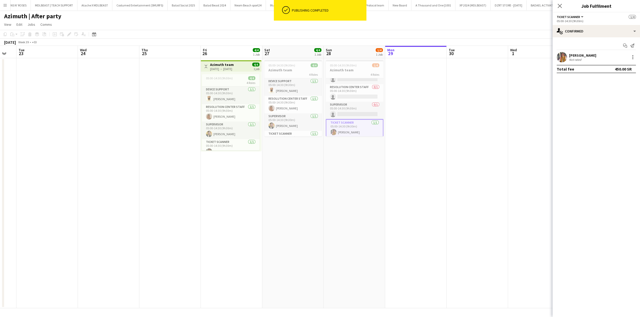
click at [349, 132] on app-card-role "Ticket Scanner 1/1 05:00-14:30 (9h30m) Ammar Al Suhaimi" at bounding box center [355, 128] width 58 height 19
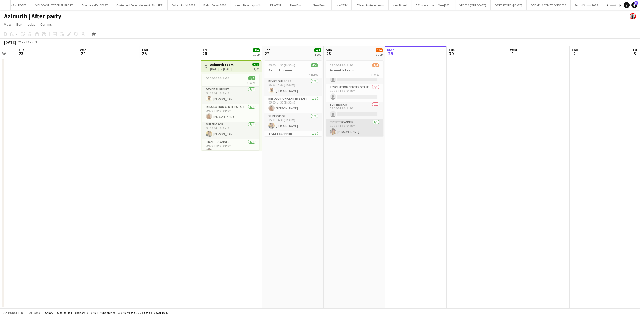
click at [349, 132] on app-card-role "Ticket Scanner 1/1 05:00-14:30 (9h30m) Ammar Al Suhaimi" at bounding box center [355, 127] width 58 height 17
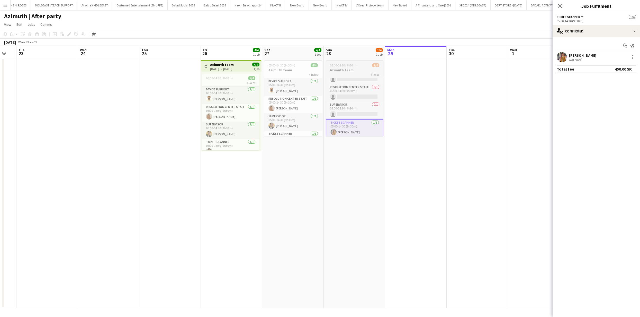
click at [334, 73] on div "4 Roles" at bounding box center [355, 74] width 58 height 4
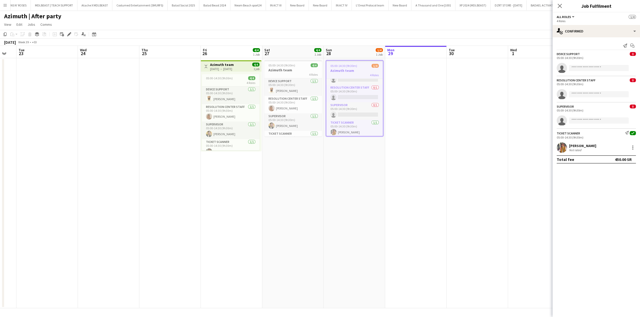
click at [348, 64] on span "05:00-14:30 (9h30m)" at bounding box center [344, 66] width 27 height 4
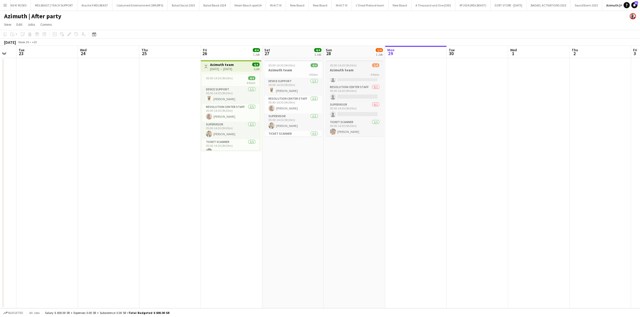
click at [369, 73] on div "4 Roles" at bounding box center [355, 74] width 58 height 4
click at [349, 123] on app-card-role "Ticket Scanner 1/1 05:00-14:30 (9h30m) Ammar Al Suhaimi" at bounding box center [354, 128] width 57 height 17
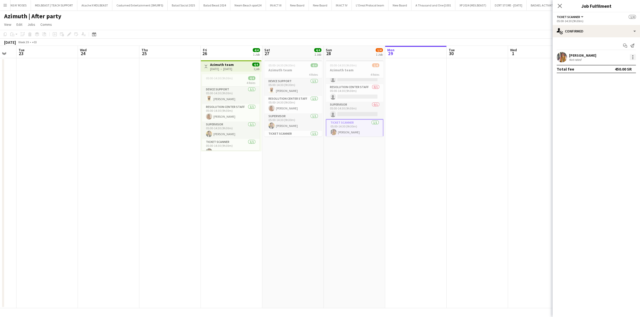
click at [633, 57] on div at bounding box center [633, 57] width 1 height 1
click at [601, 112] on button "Remove" at bounding box center [616, 116] width 40 height 12
click at [421, 120] on app-date-cell at bounding box center [415, 183] width 61 height 250
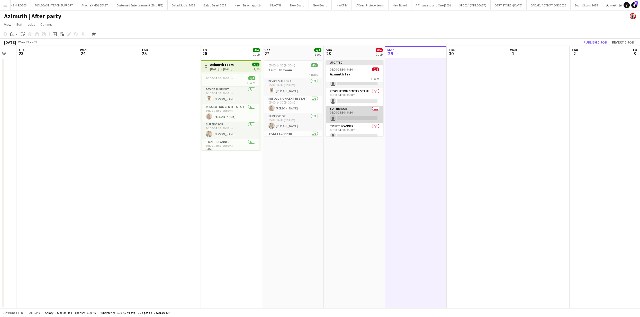
scroll to position [16, 0]
click at [366, 69] on div "05:00-14:30 (9h30m) 0/4" at bounding box center [355, 69] width 58 height 4
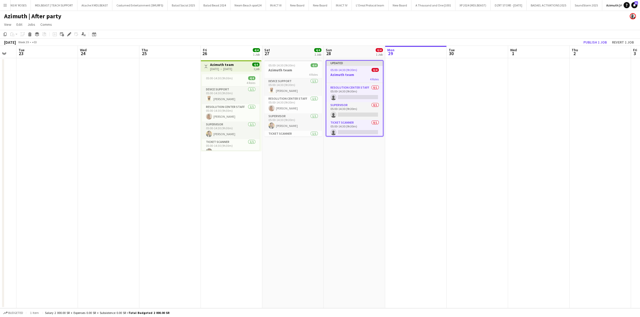
click at [28, 33] on icon "Delete" at bounding box center [30, 34] width 4 height 4
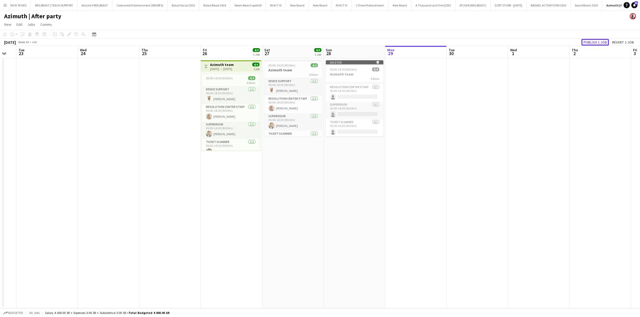
click at [589, 42] on button "Publish 1 job" at bounding box center [596, 42] width 28 height 7
